Goal: Information Seeking & Learning: Learn about a topic

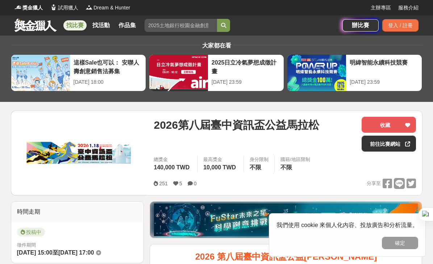
scroll to position [176, 0]
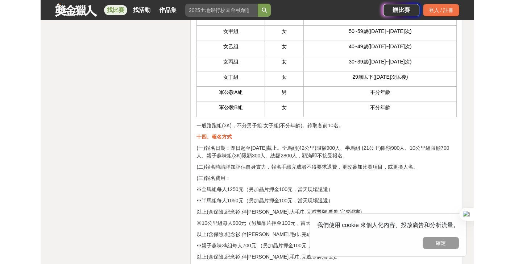
scroll to position [3562, 0]
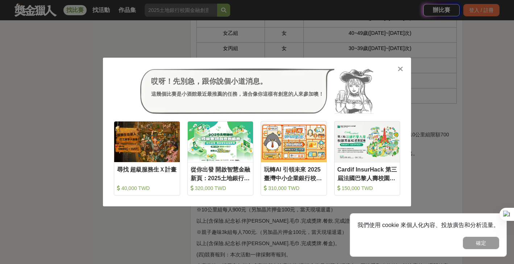
click at [407, 68] on div "哎呀！先別急，跟你說個小道消息。 這幾個比賽是小酒館最近最推薦的任務，適合像你這樣有創意的人來參加噢！ 收藏 尋找 超級服務生Ｘ計畫 40,000 TWD 收…" at bounding box center [257, 132] width 308 height 149
click at [403, 68] on div at bounding box center [399, 68] width 7 height 7
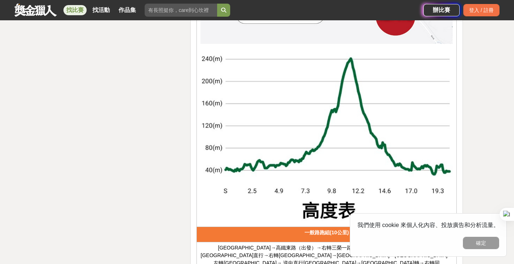
scroll to position [0, 0]
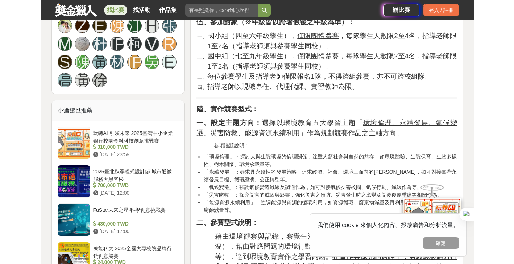
scroll to position [767, 0]
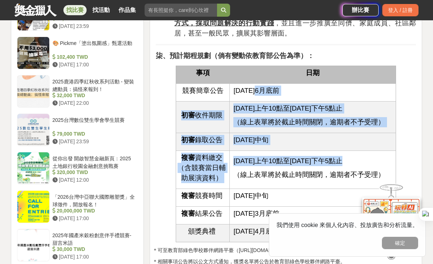
drag, startPoint x: 261, startPoint y: 85, endPoint x: 297, endPoint y: 167, distance: 89.0
click at [297, 167] on tbody "事項 日期 競賽簡章公告 114年6月底前 初審 收件期限 114年10月13日上午10點至11月13日下午5點止 （線上表單將於截止時間關閉，逾期者不予受理…" at bounding box center [286, 154] width 220 height 176
click at [225, 106] on td "初審 收件期限" at bounding box center [203, 117] width 54 height 32
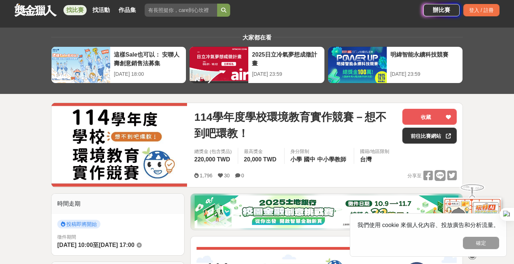
scroll to position [0, 0]
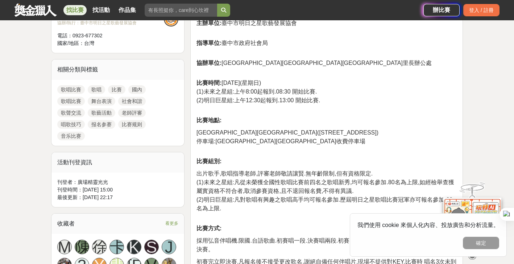
scroll to position [68, 0]
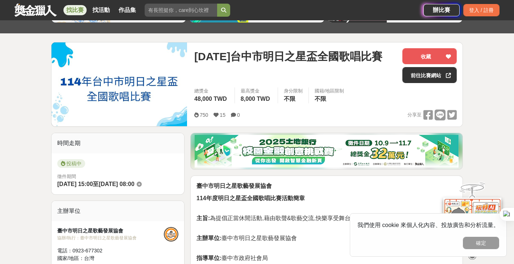
click at [349, 58] on span "114年台中市明日之星盃全國歌唱比賽" at bounding box center [288, 56] width 188 height 16
click at [411, 79] on link "前往比賽網站" at bounding box center [429, 75] width 54 height 16
